Goal: Information Seeking & Learning: Find specific page/section

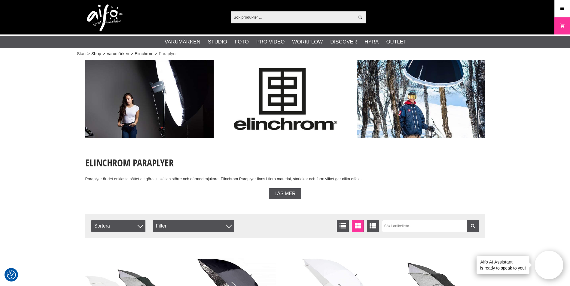
click at [257, 20] on input "text" at bounding box center [293, 17] width 124 height 9
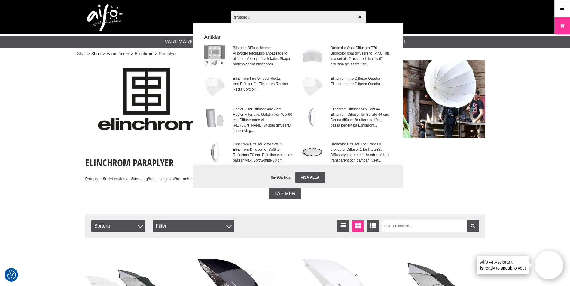
type input "difusorduk"
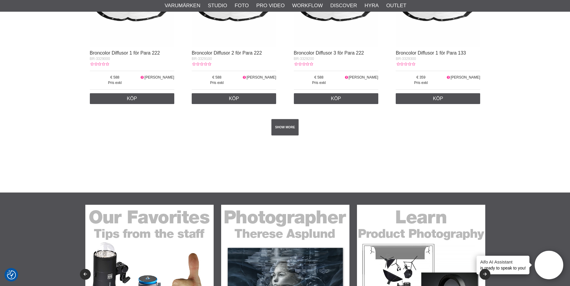
scroll to position [1051, 0]
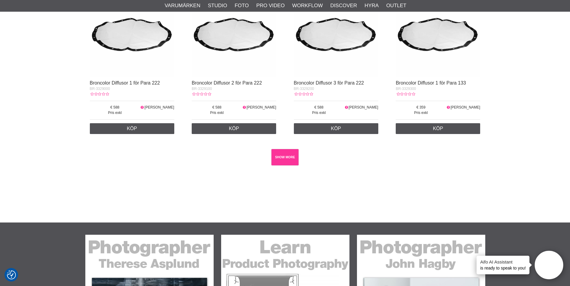
click at [275, 163] on link "SHOW MORE" at bounding box center [284, 157] width 27 height 17
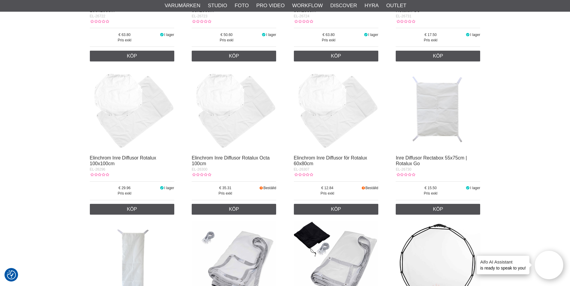
scroll to position [3062, 0]
